Goal: Information Seeking & Learning: Learn about a topic

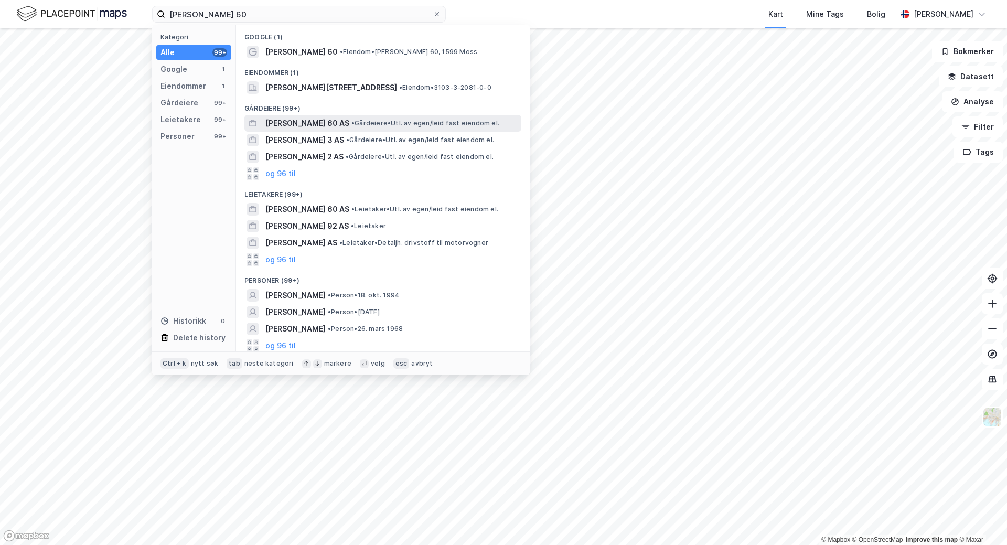
type input "[PERSON_NAME] 60"
click at [334, 125] on span "[PERSON_NAME] 60 AS" at bounding box center [307, 123] width 84 height 13
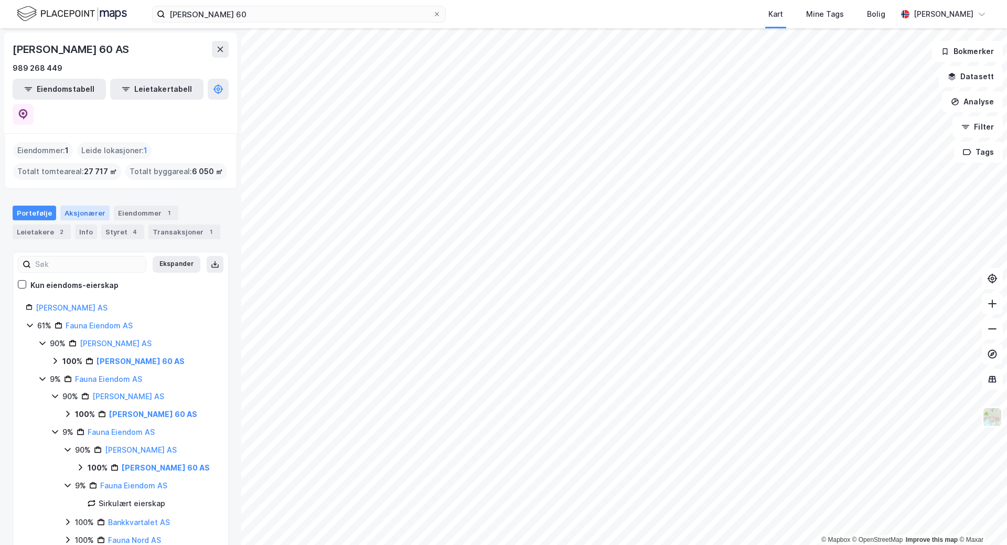
click at [83, 206] on div "Aksjonærer" at bounding box center [84, 213] width 49 height 15
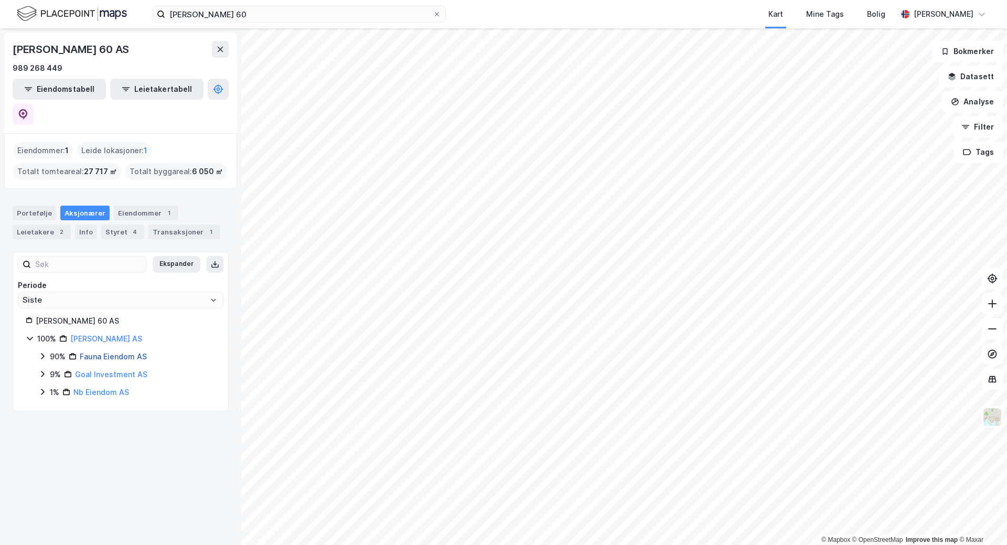
click at [106, 352] on link "Fauna Eiendom AS" at bounding box center [113, 356] width 67 height 9
